Goal: Transaction & Acquisition: Purchase product/service

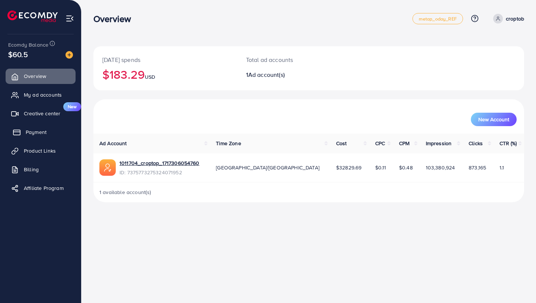
click at [49, 130] on link "Payment" at bounding box center [41, 131] width 70 height 15
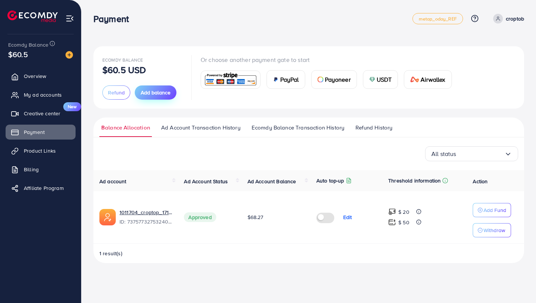
click at [149, 91] on span "Add balance" at bounding box center [156, 92] width 30 height 7
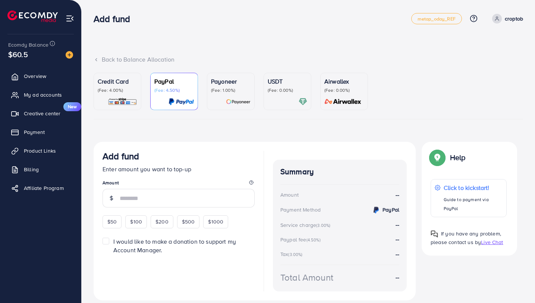
click at [129, 96] on div "Credit Card (Fee: 4.00%)" at bounding box center [117, 91] width 39 height 29
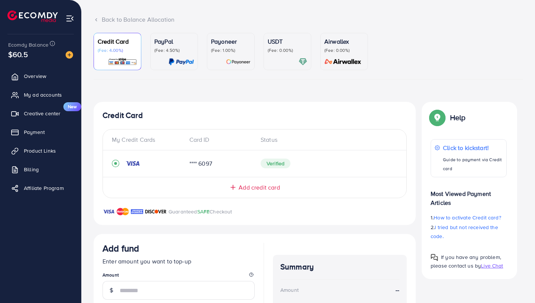
scroll to position [161, 0]
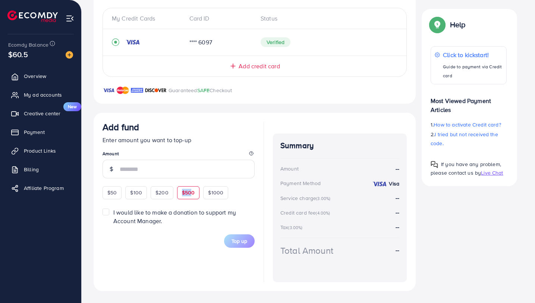
click at [190, 189] on span "$500" at bounding box center [188, 192] width 13 height 7
type input "***"
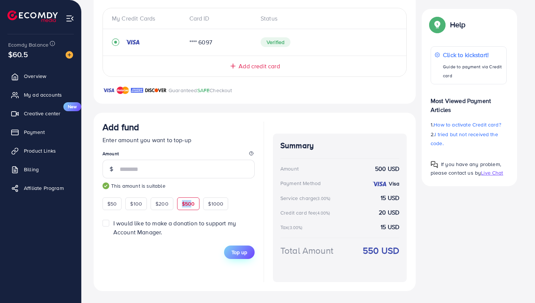
click at [245, 253] on span "Top up" at bounding box center [239, 251] width 16 height 7
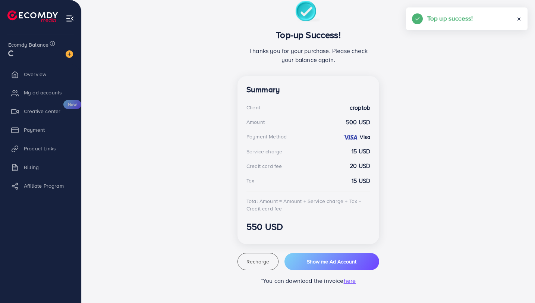
scroll to position [141, 0]
